Goal: Information Seeking & Learning: Learn about a topic

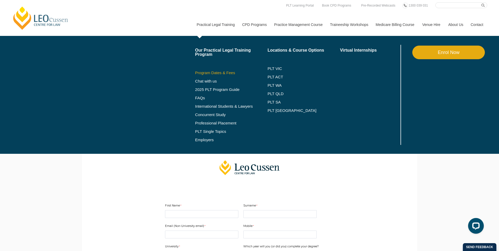
click at [212, 72] on link "Program Dates & Fees" at bounding box center [231, 73] width 73 height 4
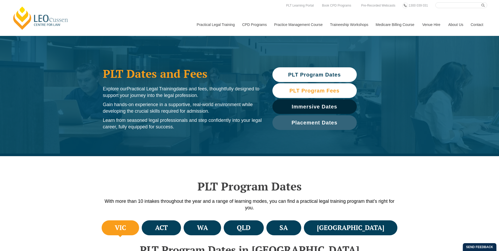
click at [331, 89] on span "PLT Program Fees" at bounding box center [314, 90] width 50 height 5
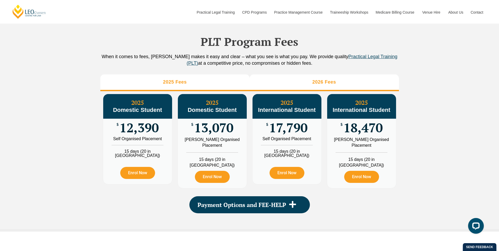
scroll to position [583, 0]
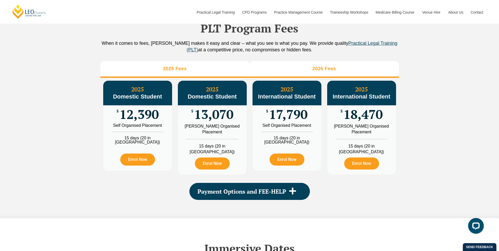
click at [286, 78] on li "2026 Fees" at bounding box center [323, 69] width 149 height 17
drag, startPoint x: 210, startPoint y: 76, endPoint x: 218, endPoint y: 74, distance: 8.2
click at [210, 76] on li "2025 Fees" at bounding box center [174, 69] width 149 height 17
click at [280, 74] on li "2026 Fees" at bounding box center [323, 69] width 149 height 17
click at [224, 74] on li "2025 Fees" at bounding box center [174, 69] width 149 height 17
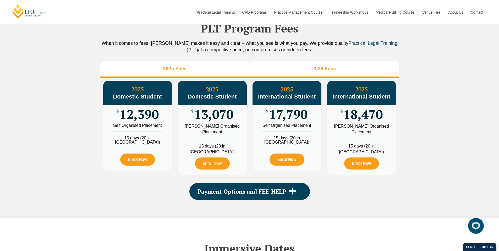
click at [276, 75] on li "2026 Fees" at bounding box center [323, 69] width 149 height 17
click at [225, 74] on li "2025 Fees" at bounding box center [174, 69] width 149 height 17
click at [274, 74] on li "2026 Fees" at bounding box center [323, 69] width 149 height 17
click at [228, 73] on li "2025 Fees" at bounding box center [174, 69] width 149 height 17
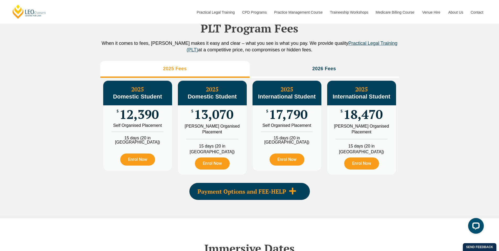
click at [257, 194] on span "Payment Options and FEE-HELP" at bounding box center [241, 191] width 88 height 6
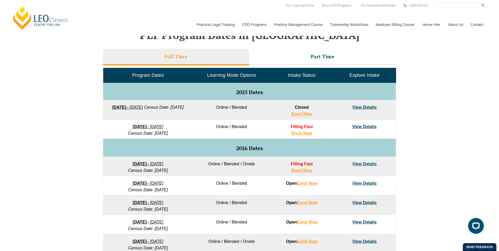
scroll to position [214, 0]
click at [163, 127] on link "8 December 2025 – 8 May 2026" at bounding box center [148, 127] width 31 height 4
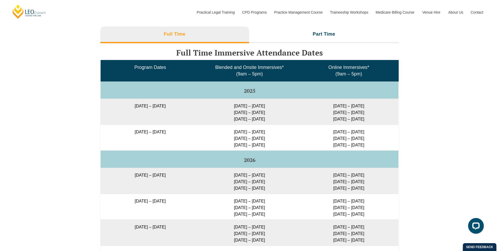
scroll to position [842, 0]
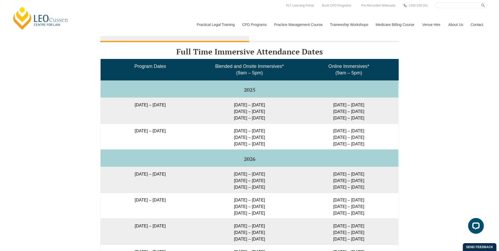
click at [358, 142] on td "16 – 19 Dec 2025 11 – 13 Mar 2026 29 Apr – 1 May 2026" at bounding box center [348, 136] width 99 height 26
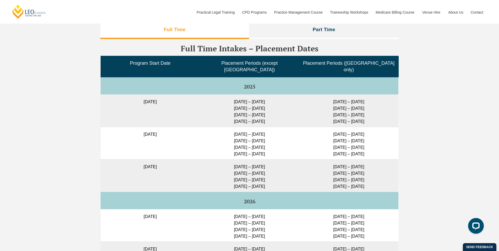
scroll to position [1314, 0]
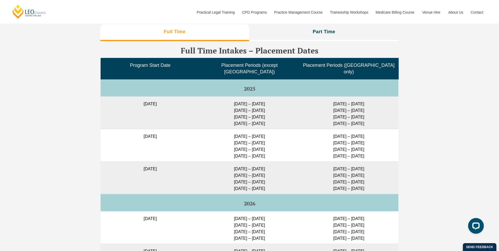
drag, startPoint x: 231, startPoint y: 166, endPoint x: 266, endPoint y: 163, distance: 35.9
click at [266, 164] on td "11 May – 29 May 2026 6 July – 24 July 2026 24 Aug – 11 Sep 2026 9 – 27 Nov 2026" at bounding box center [249, 177] width 99 height 32
click at [277, 162] on td "11 May – 29 May 2026 6 July – 24 July 2026 24 Aug – 11 Sep 2026 9 – 27 Nov 2026" at bounding box center [249, 177] width 99 height 32
drag, startPoint x: 270, startPoint y: 164, endPoint x: 229, endPoint y: 166, distance: 41.1
click at [229, 166] on td "11 May – 29 May 2026 6 July – 24 July 2026 24 Aug – 11 Sep 2026 9 – 27 Nov 2026" at bounding box center [249, 177] width 99 height 32
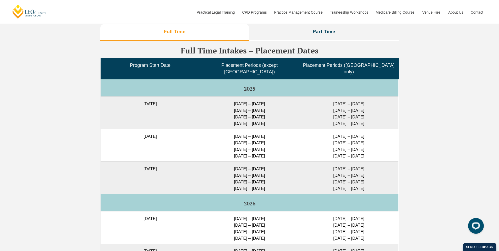
click at [229, 165] on td "11 May – 29 May 2026 6 July – 24 July 2026 24 Aug – 11 Sep 2026 9 – 27 Nov 2026" at bounding box center [249, 177] width 99 height 32
drag, startPoint x: 229, startPoint y: 165, endPoint x: 272, endPoint y: 163, distance: 43.3
click at [272, 163] on td "11 May – 29 May 2026 6 July – 24 July 2026 24 Aug – 11 Sep 2026 9 – 27 Nov 2026" at bounding box center [249, 177] width 99 height 32
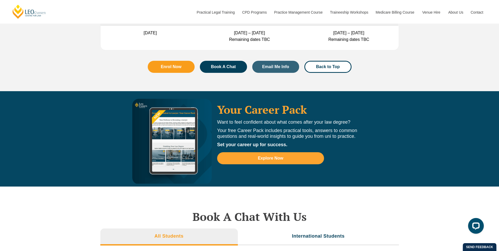
scroll to position [1681, 0]
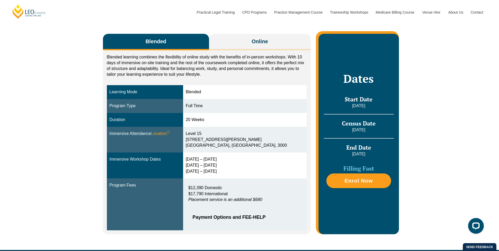
scroll to position [79, 0]
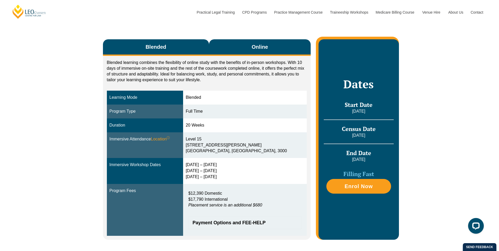
click at [259, 48] on span "Online" at bounding box center [260, 46] width 16 height 7
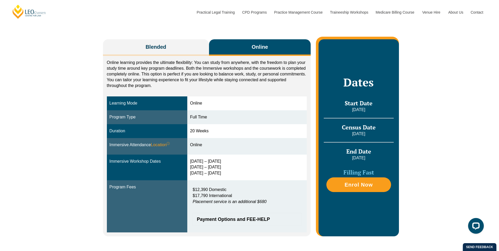
click at [470, 75] on div "Blended Online Blended learning combines the flexibility of online study with t…" at bounding box center [249, 134] width 499 height 233
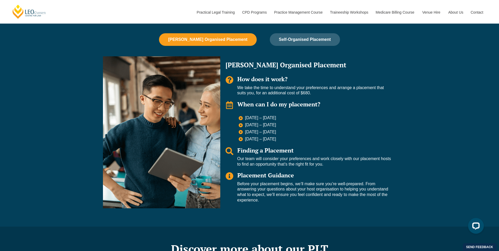
scroll to position [365, 0]
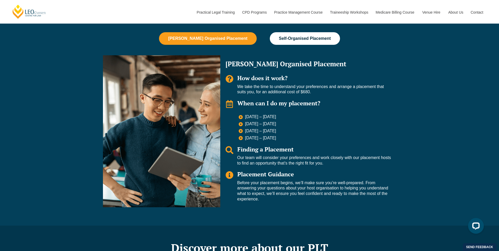
click at [282, 40] on span "Self-Organised Placement" at bounding box center [305, 38] width 52 height 5
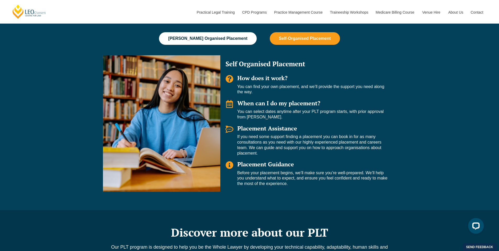
click at [224, 38] on span "Leo Cussen Organised Placement" at bounding box center [207, 38] width 79 height 5
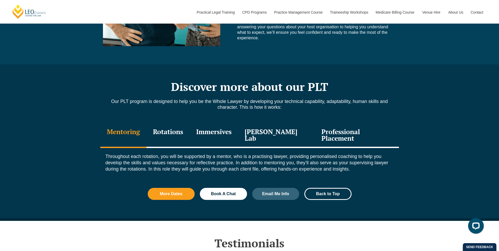
scroll to position [528, 0]
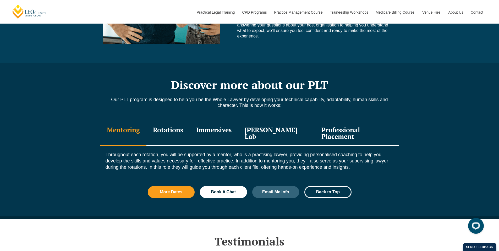
click at [180, 132] on div "Rotations" at bounding box center [167, 133] width 43 height 25
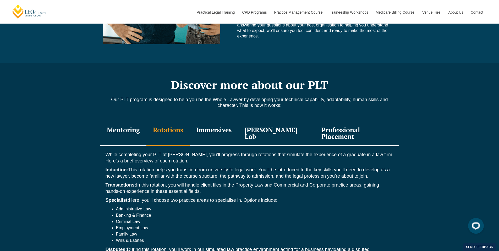
click at [209, 132] on div "Immersives" at bounding box center [214, 133] width 48 height 25
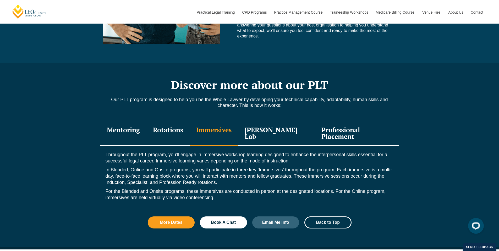
click at [280, 133] on div "[PERSON_NAME] Lab" at bounding box center [276, 133] width 77 height 25
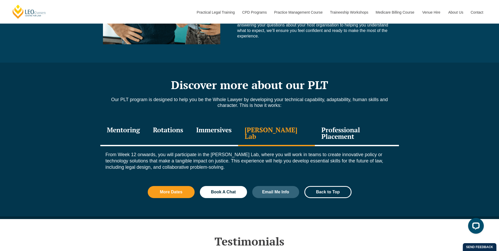
click at [328, 132] on div "Professional Placement" at bounding box center [357, 133] width 84 height 25
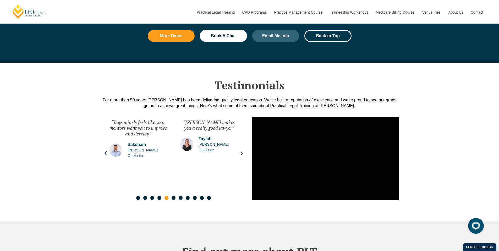
scroll to position [720, 0]
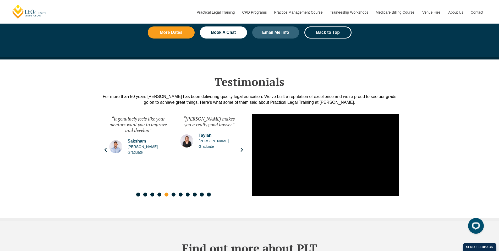
click at [238, 147] on div "“Leo Cussen makes you a really good lawyer” Taylah Leo Cussen Graduate" at bounding box center [209, 149] width 68 height 79
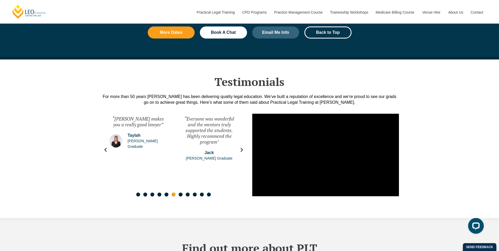
click at [238, 150] on div "Jack Leo Cussen Graduate" at bounding box center [209, 155] width 58 height 11
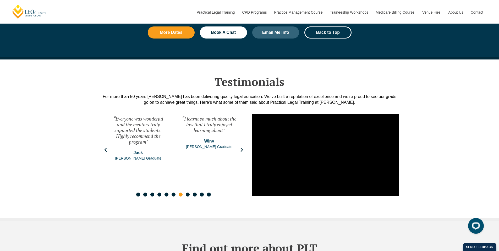
click at [238, 147] on div "“I learnt so much about the law that I truly enjoyed learning about” Winy Leo C…" at bounding box center [209, 149] width 68 height 79
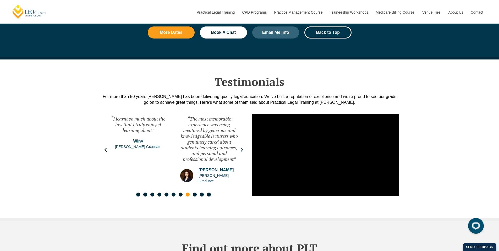
click at [238, 147] on div "“The most memorable experience was being mentored by generous and knowledgeable…" at bounding box center [209, 139] width 58 height 46
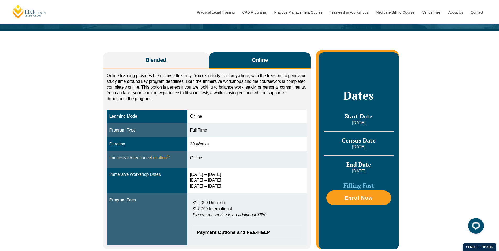
scroll to position [0, 0]
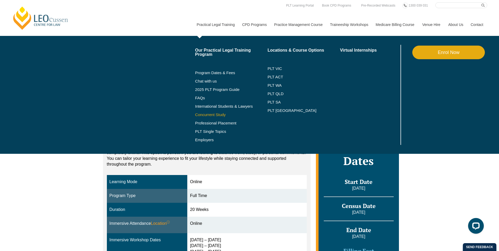
click at [203, 114] on link "Concurrent Study" at bounding box center [231, 115] width 73 height 4
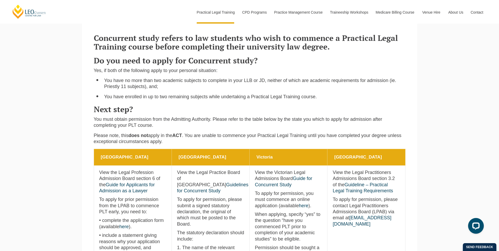
scroll to position [167, 0]
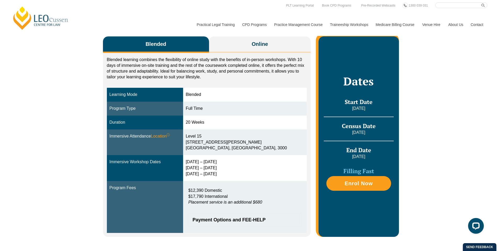
scroll to position [57, 0]
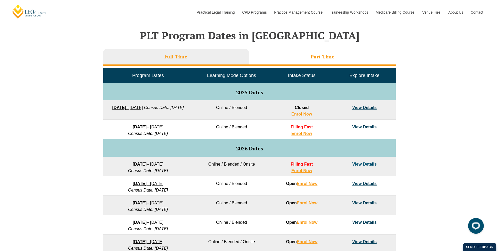
click at [323, 61] on li "Part Time" at bounding box center [322, 57] width 147 height 17
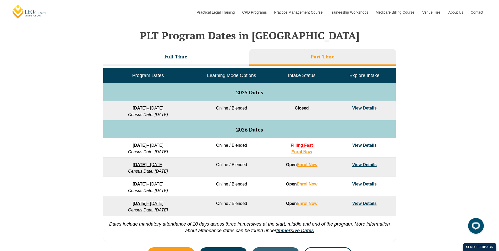
click at [210, 113] on td "Online / Blended" at bounding box center [231, 110] width 77 height 19
click at [163, 146] on link "27 January 2026 – 21 August 2026" at bounding box center [148, 145] width 31 height 4
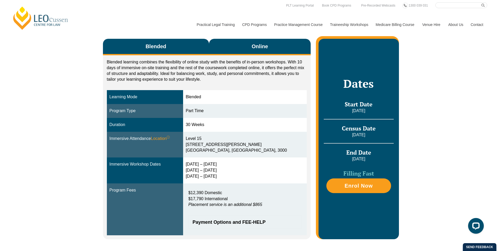
click at [257, 46] on span "Online" at bounding box center [260, 46] width 16 height 7
